Goal: Task Accomplishment & Management: Manage account settings

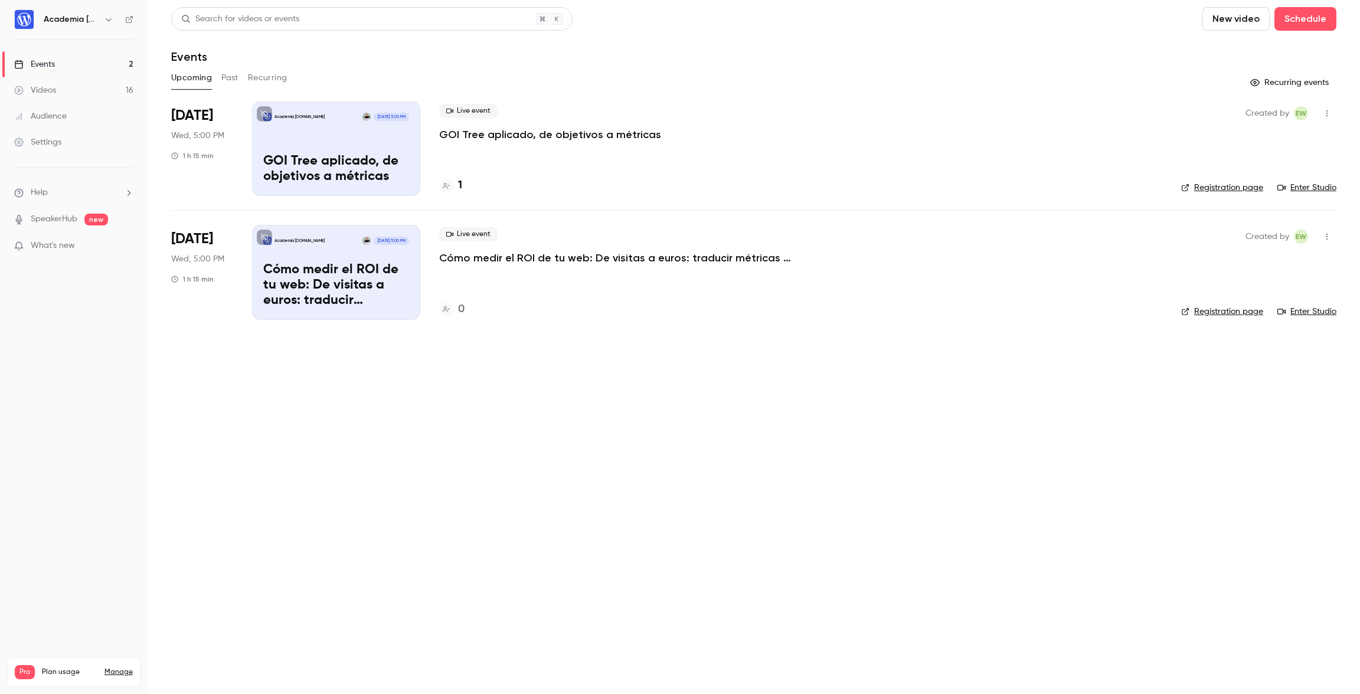
click at [52, 94] on div "Videos" at bounding box center [35, 90] width 42 height 12
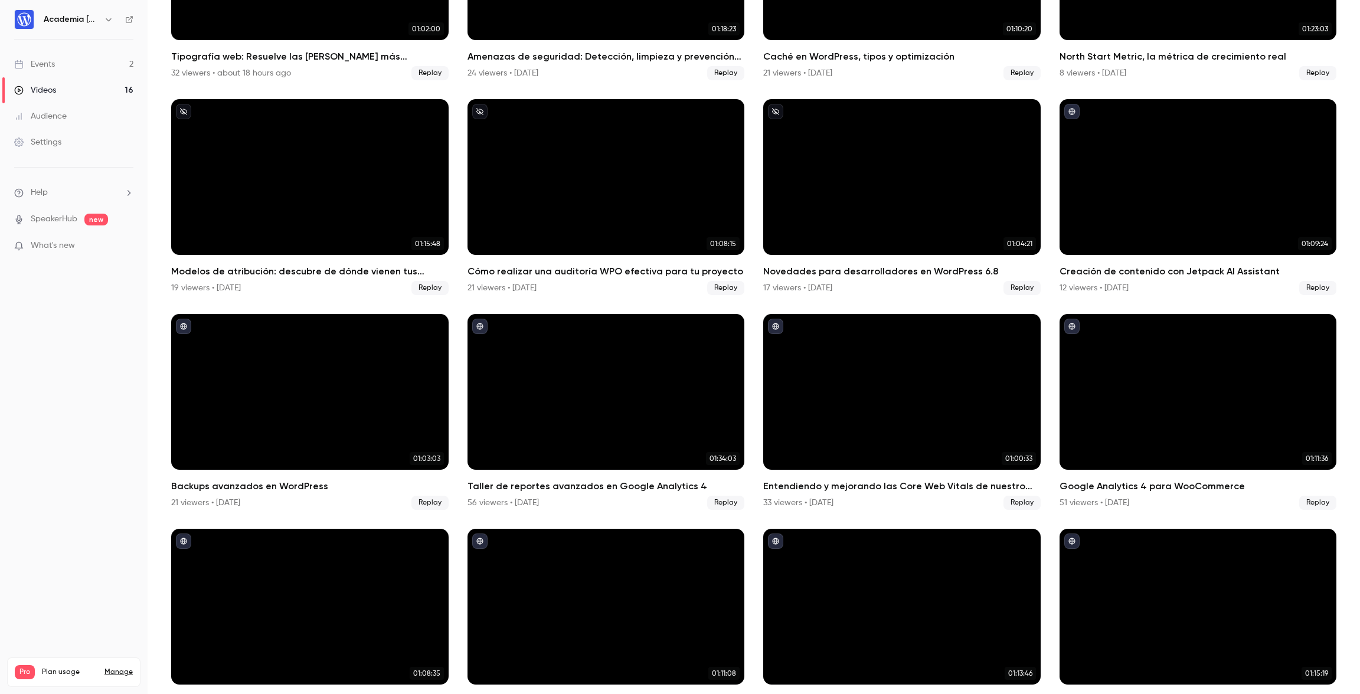
scroll to position [262, 0]
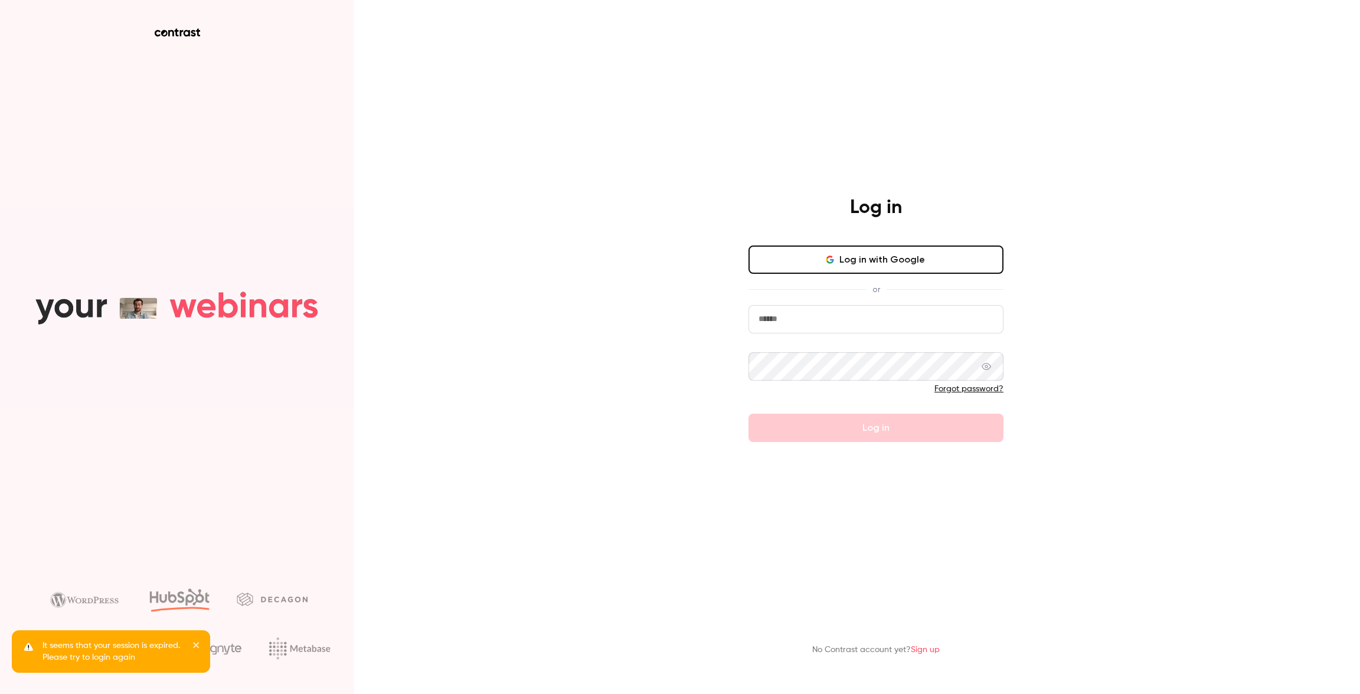
type input "**********"
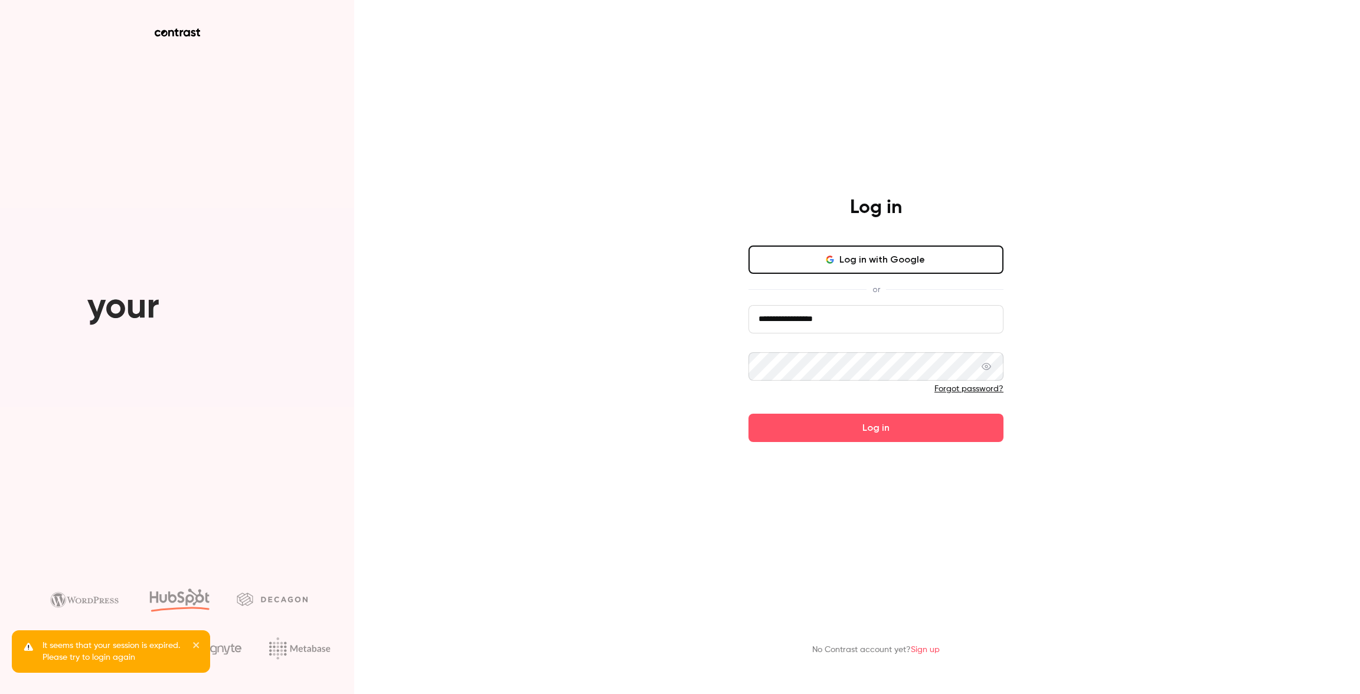
click at [987, 366] on icon at bounding box center [985, 366] width 9 height 7
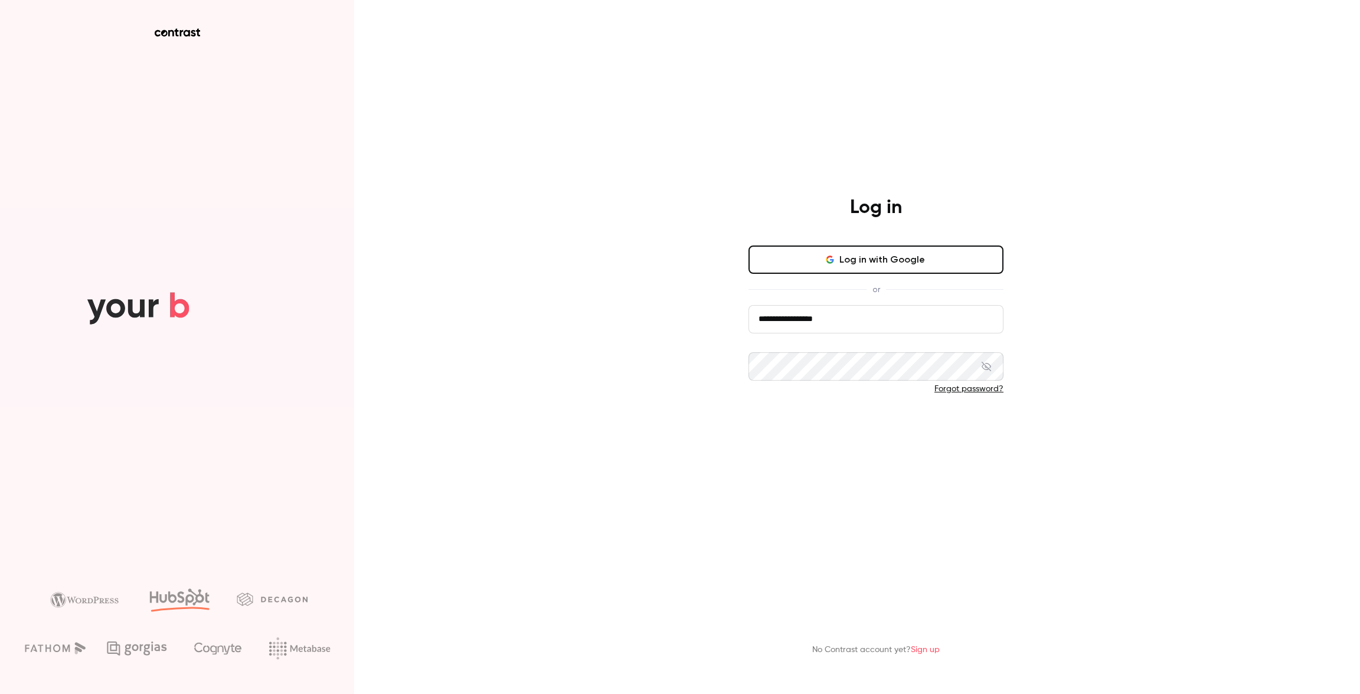
click at [883, 421] on button "Log in" at bounding box center [875, 428] width 255 height 28
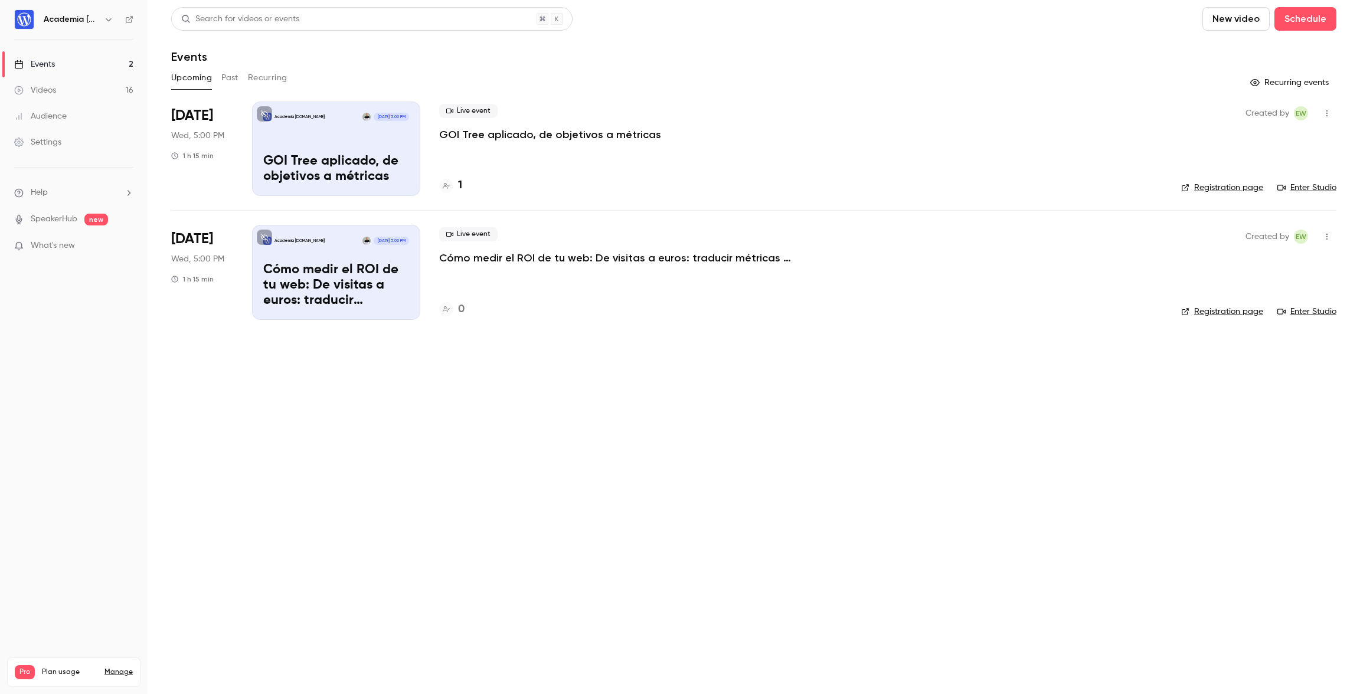
click at [82, 89] on link "Videos 16" at bounding box center [74, 90] width 148 height 26
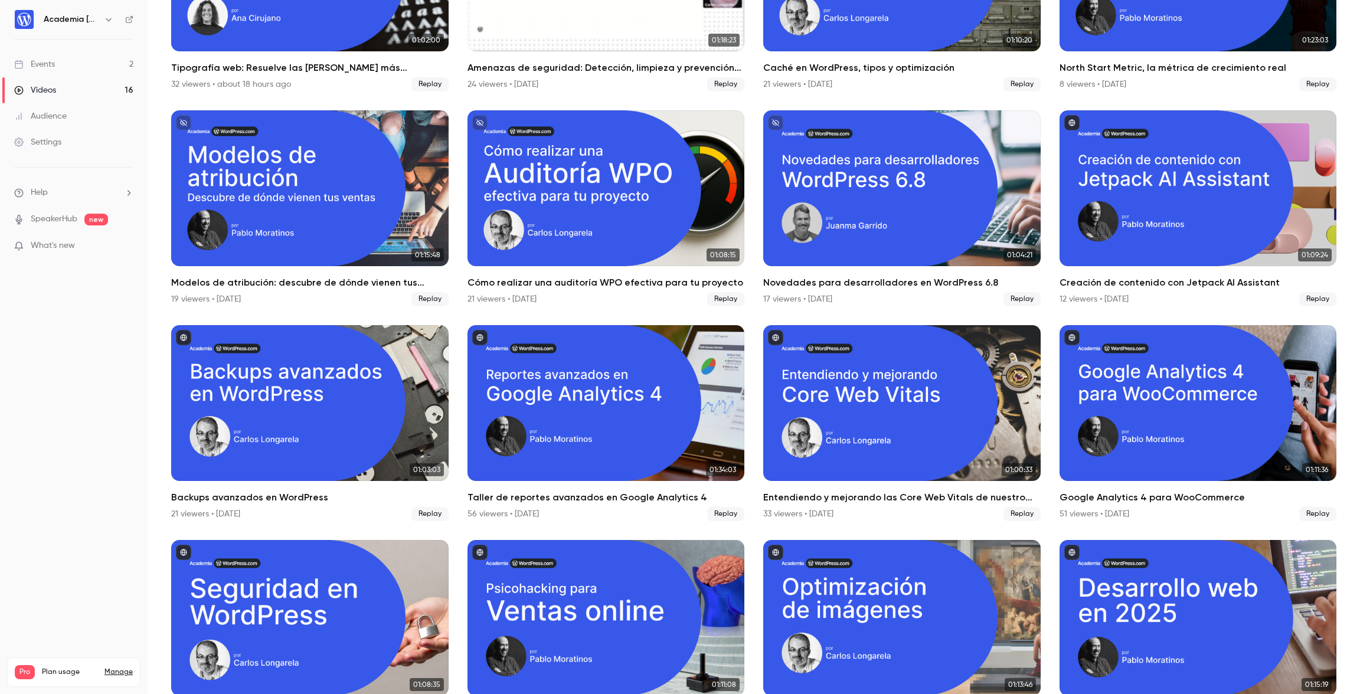
scroll to position [262, 0]
